Goal: Information Seeking & Learning: Learn about a topic

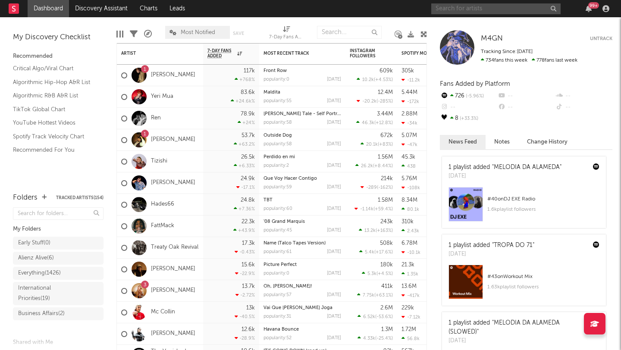
click at [492, 6] on input "text" at bounding box center [496, 8] width 129 height 11
click at [476, 12] on input "text" at bounding box center [496, 8] width 129 height 11
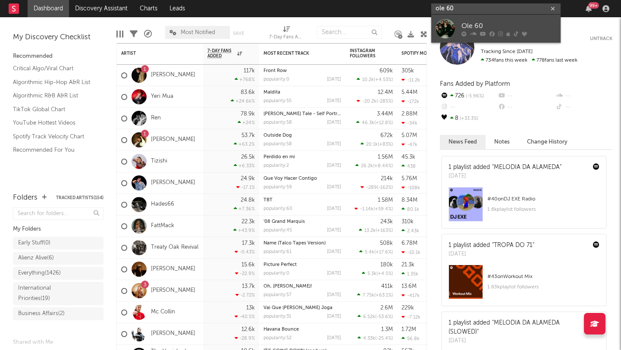
type input "ole 60"
click at [483, 28] on div "Ole 60" at bounding box center [509, 26] width 95 height 10
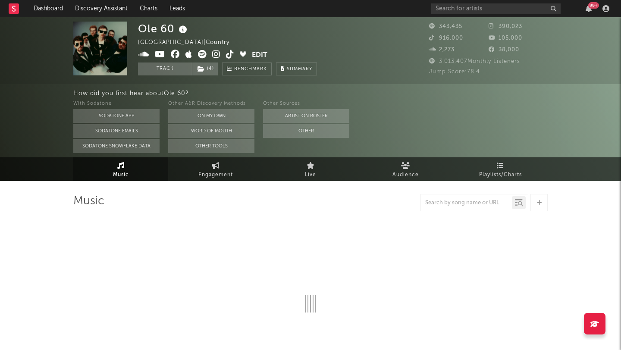
click at [205, 105] on div "Ole 60 [GEOGRAPHIC_DATA] | Country Edit Track ( 4 ) Benchmark Summary 343,435 3…" at bounding box center [310, 99] width 621 height 164
click at [220, 165] on link "Engagement" at bounding box center [215, 170] width 95 height 24
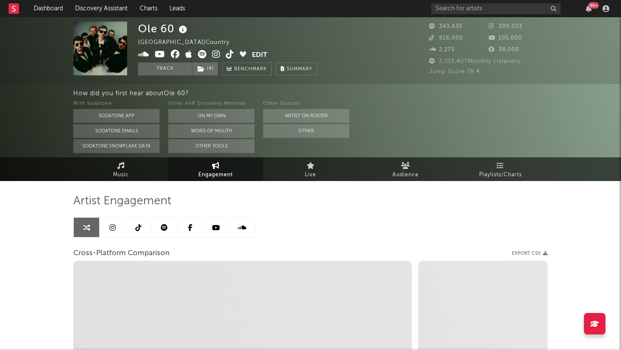
select select "1w"
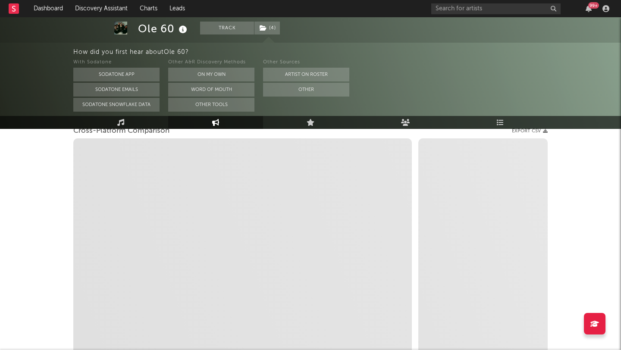
scroll to position [126, 0]
select select "1m"
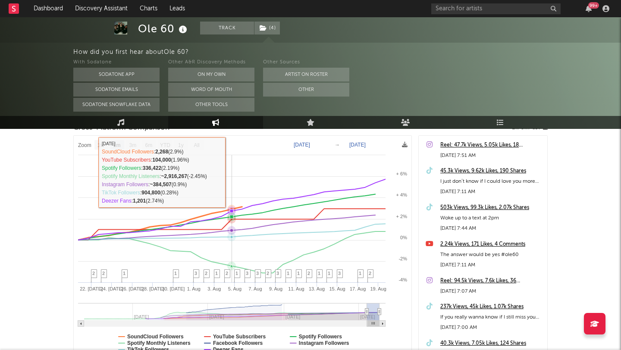
scroll to position [0, 0]
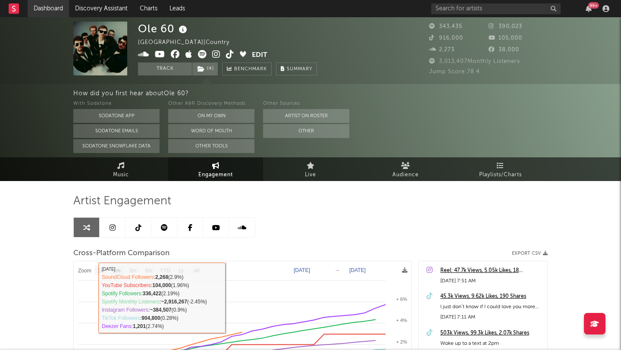
click at [45, 10] on link "Dashboard" at bounding box center [48, 8] width 41 height 17
